Goal: Task Accomplishment & Management: Complete application form

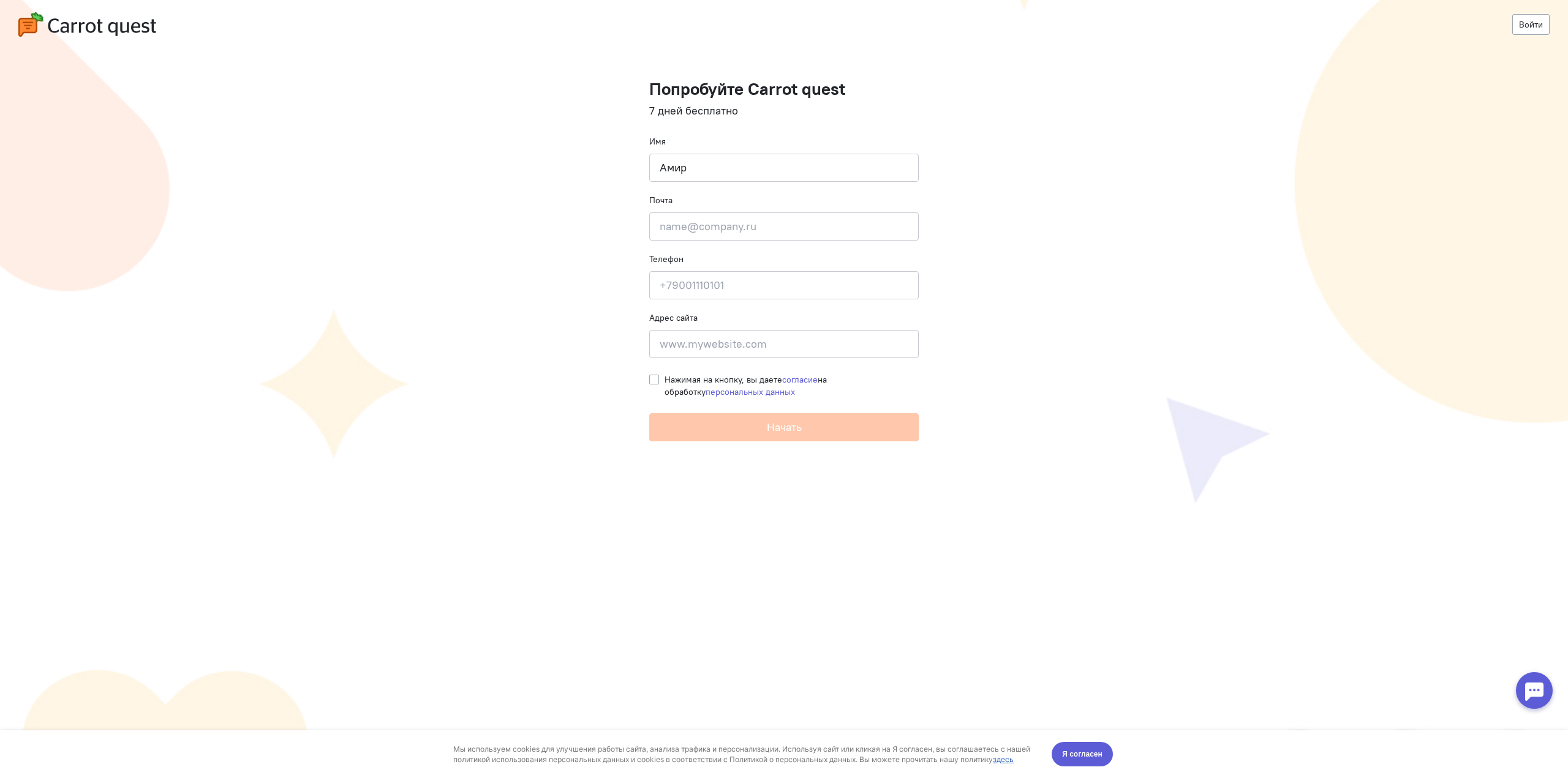
type input "Амир"
type input "[EMAIL_ADDRESS][DOMAIN_NAME]"
type input "[PHONE_NUMBER]"
click at [732, 343] on input at bounding box center [784, 344] width 269 height 28
drag, startPoint x: 1097, startPoint y: 377, endPoint x: 1076, endPoint y: 381, distance: 21.4
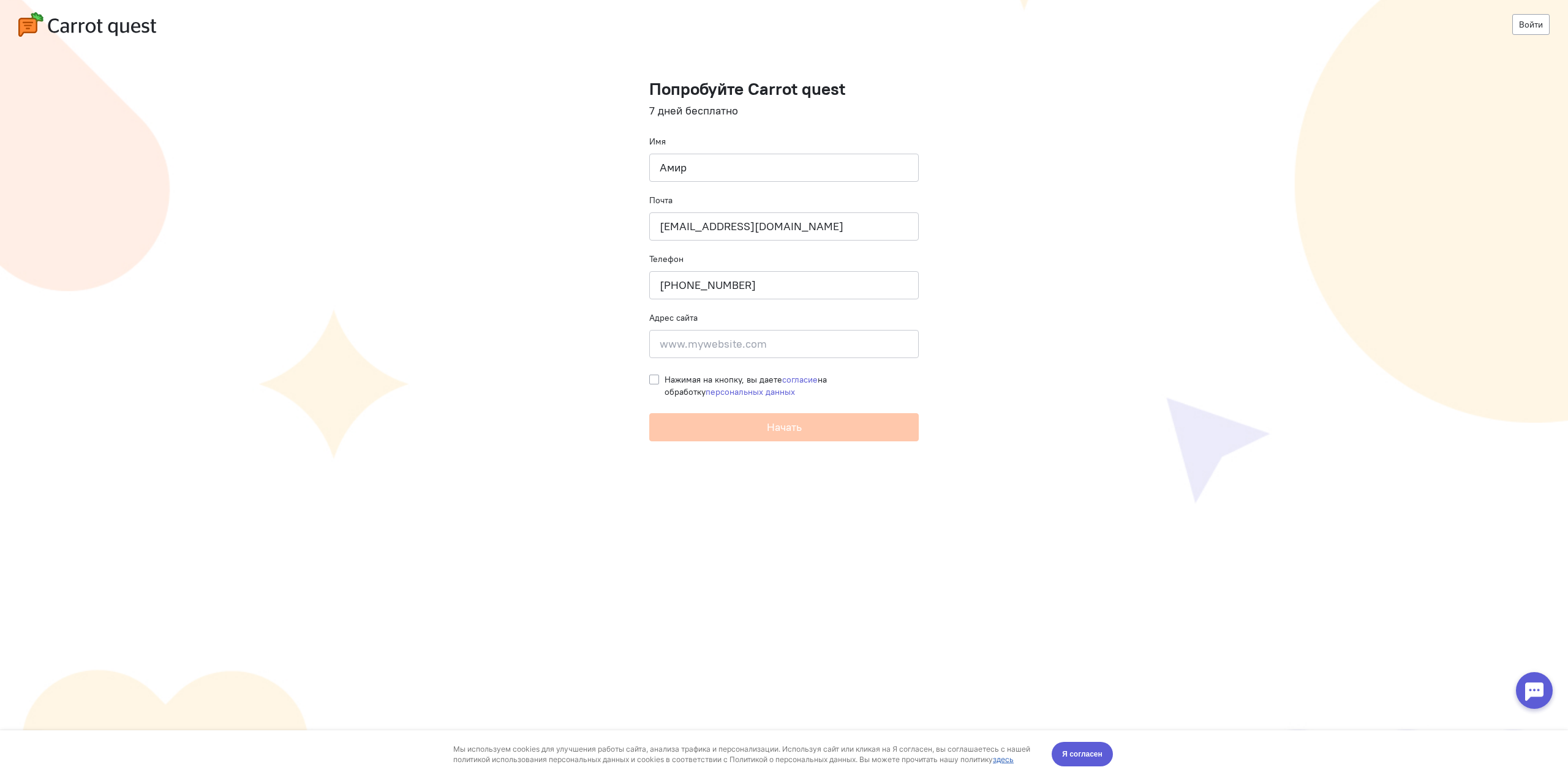
click at [1097, 377] on cq-registration "Войти Попробуйте Carrot quest 7 дней бесплатно Имя [PERSON_NAME] Почта [EMAIL_A…" at bounding box center [784, 389] width 1568 height 778
click at [665, 378] on label "Нажимая на кнопку, вы даете согласие на обработку персональных данных" at bounding box center [792, 385] width 255 height 24
click at [653, 378] on input "Нажимая на кнопку, вы даете согласие на обработку персональных данных" at bounding box center [654, 378] width 10 height 11
checkbox input "true"
click at [695, 433] on button "Начать" at bounding box center [784, 427] width 269 height 28
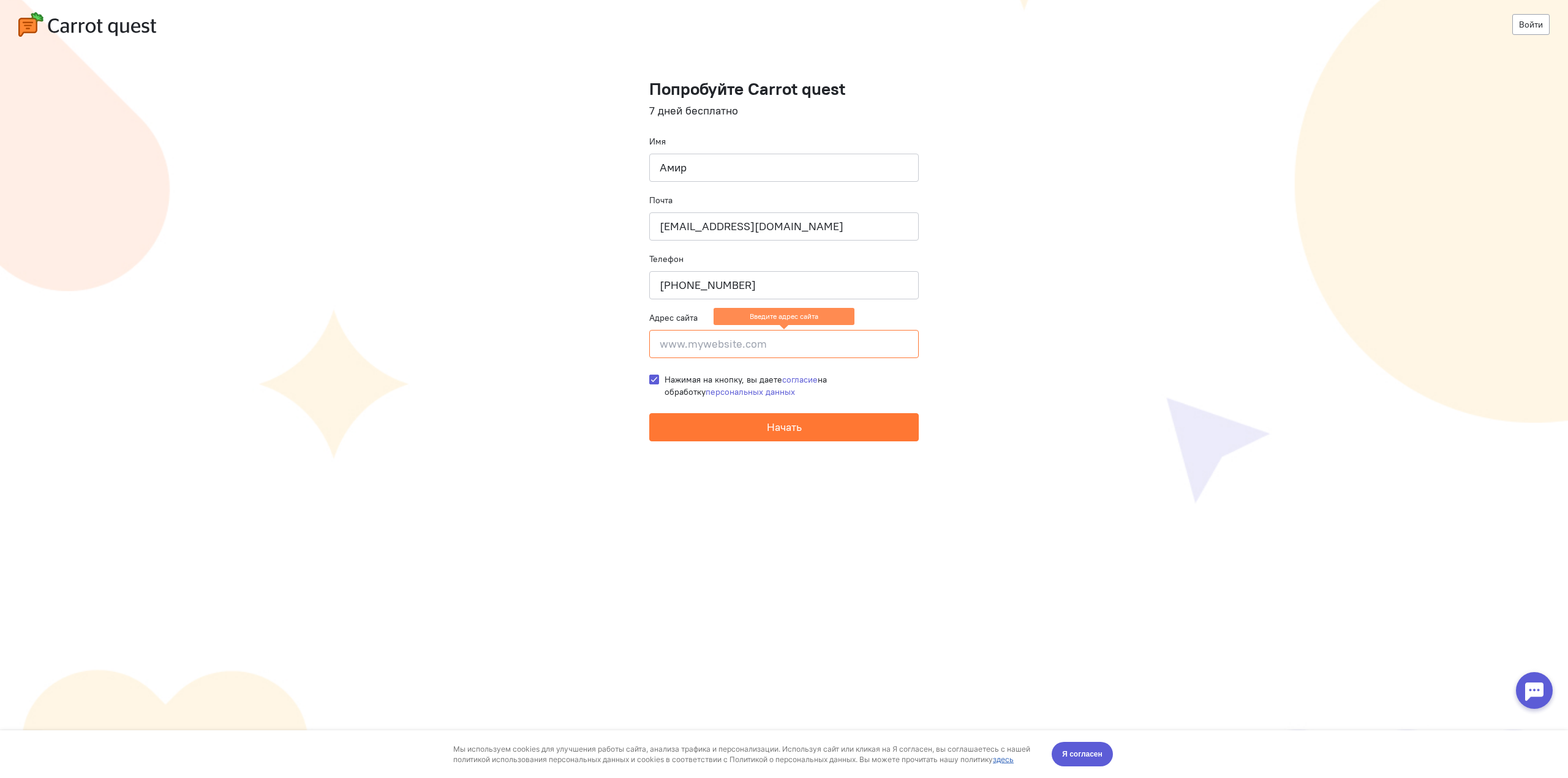
click at [726, 351] on input at bounding box center [784, 344] width 269 height 28
type input "amir"
click at [907, 417] on button "Начать" at bounding box center [784, 427] width 269 height 28
click at [747, 429] on button "Начать" at bounding box center [784, 427] width 269 height 28
